Goal: Task Accomplishment & Management: Manage account settings

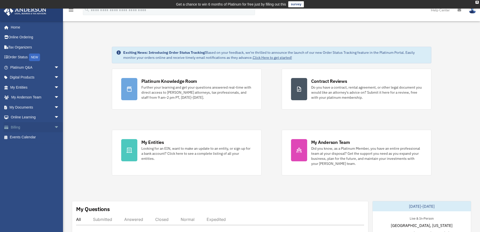
click at [47, 129] on link "Billing arrow_drop_down" at bounding box center [35, 127] width 63 height 10
click at [54, 128] on span "arrow_drop_down" at bounding box center [59, 127] width 10 height 10
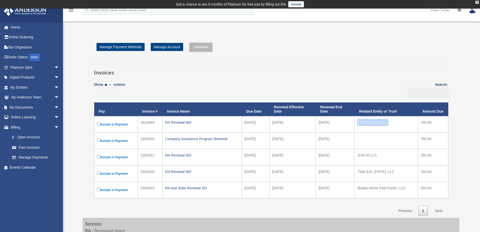
drag, startPoint x: 398, startPoint y: 122, endPoint x: 357, endPoint y: 124, distance: 40.6
click at [357, 124] on td "8312 East 105, LLC" at bounding box center [386, 124] width 63 height 16
copy td "8312 East 105, LLC"
drag, startPoint x: 444, startPoint y: 121, endPoint x: 139, endPoint y: 121, distance: 304.9
click at [139, 121] on tr "Include in Payment 2014583 RA Renewal [DATE] [DATE] [DATE] 8312 East 105, LLC 1…" at bounding box center [271, 124] width 354 height 16
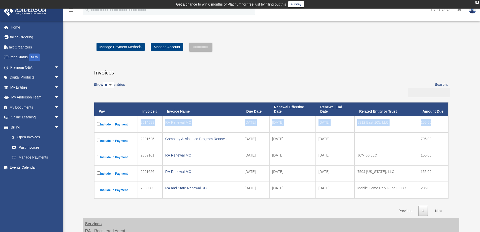
copy tr "2014583 RA Renewal MO 2025-09-10 2025-10-01 2026-09-30 8312 East 105, LLC 155.00"
click at [15, 25] on link "Home" at bounding box center [35, 27] width 63 height 10
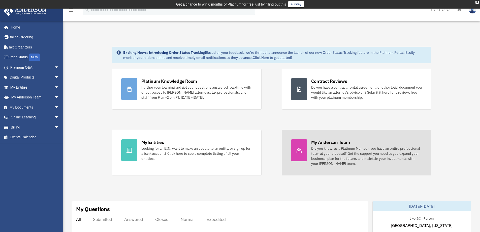
click at [333, 146] on div "Did you know, as a Platinum Member, you have an entire professional team at you…" at bounding box center [367, 156] width 111 height 20
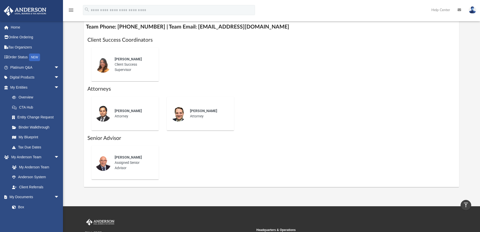
scroll to position [177, 0]
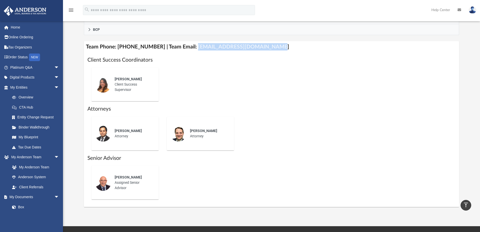
drag, startPoint x: 267, startPoint y: 49, endPoint x: 188, endPoint y: 47, distance: 79.0
click at [188, 47] on h4 "Team Phone: (725) 208-3141 | Team Email: myteam@andersonadvisors.com" at bounding box center [272, 46] width 376 height 11
copy h4 "myteam@andersonadvisors.com"
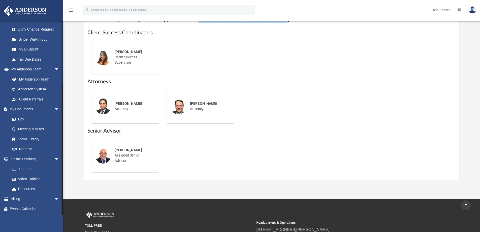
scroll to position [261, 0]
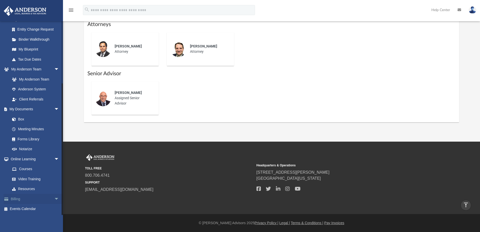
click at [40, 200] on link "Billing arrow_drop_down" at bounding box center [35, 199] width 63 height 10
click at [54, 197] on span "arrow_drop_down" at bounding box center [59, 199] width 10 height 10
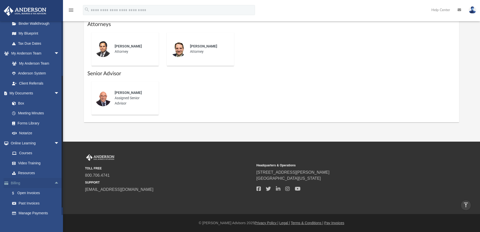
scroll to position [118, 0]
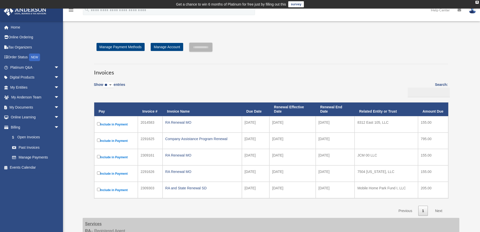
drag, startPoint x: 436, startPoint y: 122, endPoint x: 131, endPoint y: 121, distance: 304.2
click at [131, 121] on tr "Include in Payment 2014583 RA Renewal MO 2025-09-10 2025-10-01 2026-09-30 8312 …" at bounding box center [271, 124] width 354 height 16
copy tr "2014583 RA Renewal MO 2025-09-10 2025-10-01 2026-09-30 8312 East 105, LLC 155.00"
click at [39, 106] on link "My Documents arrow_drop_down" at bounding box center [35, 107] width 63 height 10
click at [54, 105] on span "arrow_drop_down" at bounding box center [59, 107] width 10 height 10
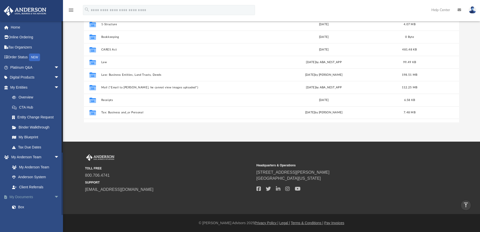
scroll to position [57, 0]
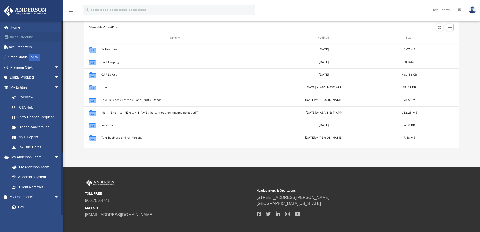
click at [22, 37] on link "Online Ordering" at bounding box center [35, 37] width 63 height 10
